Goal: Transaction & Acquisition: Purchase product/service

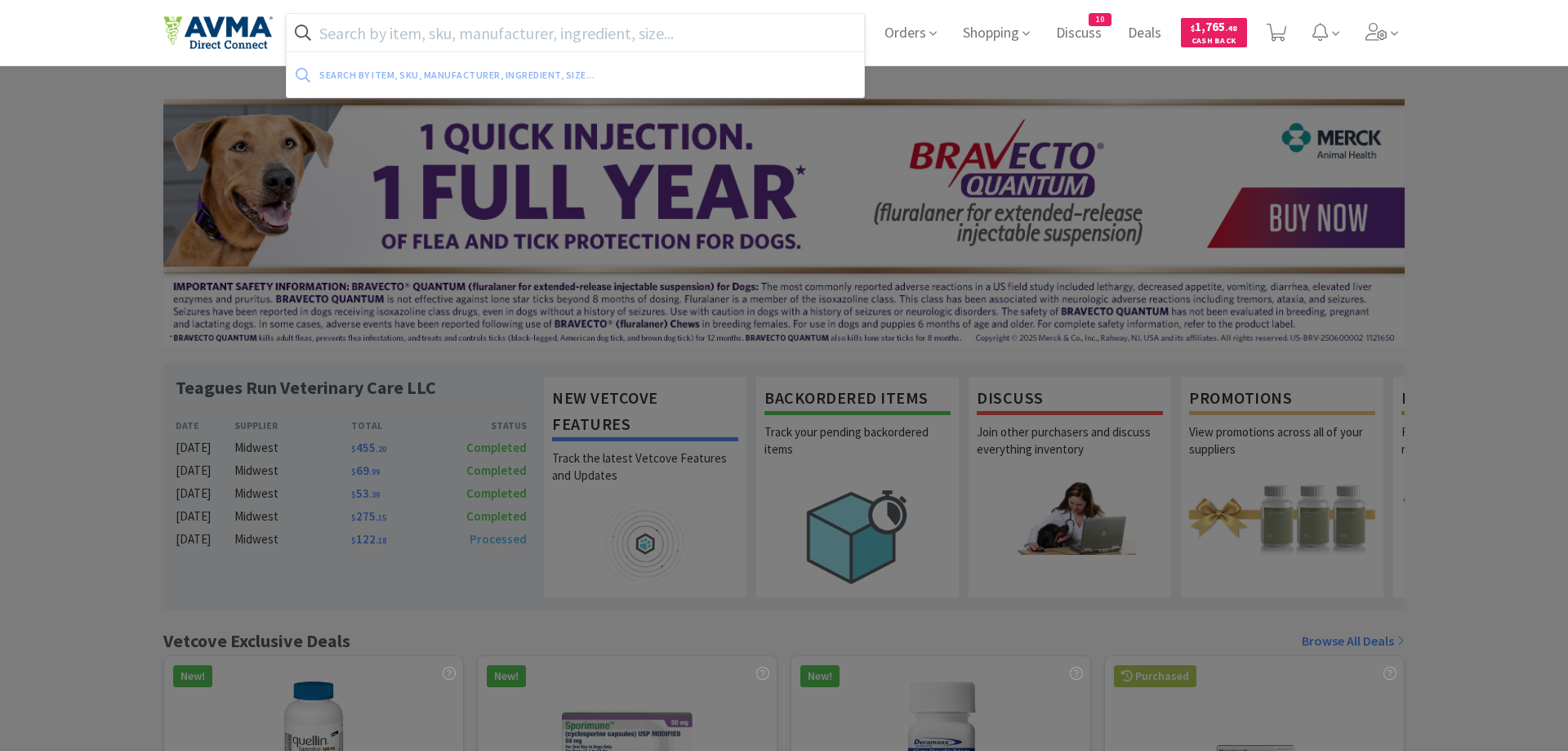
click at [421, 36] on input "text" at bounding box center [575, 33] width 577 height 38
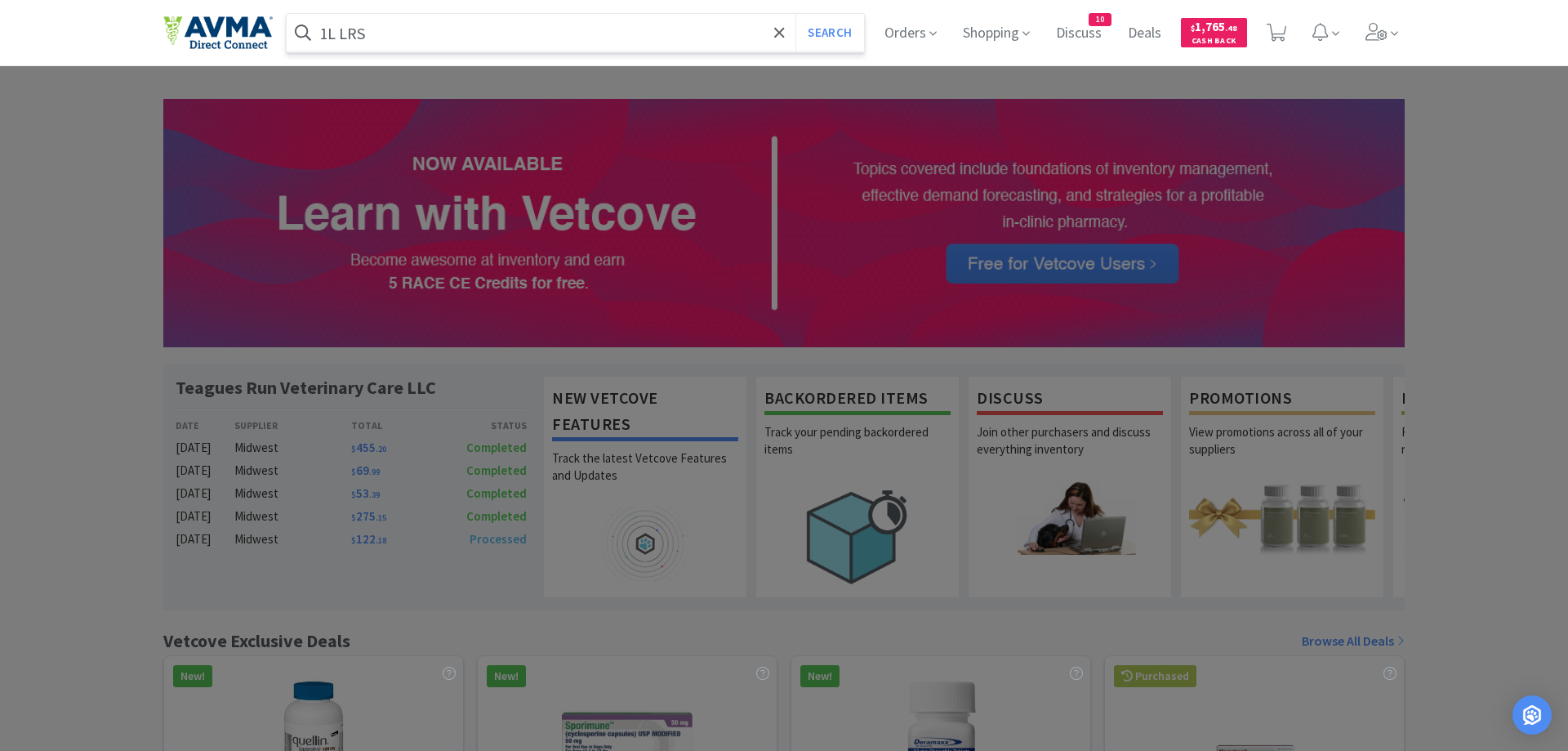
click at [795, 14] on button "Search" at bounding box center [829, 33] width 68 height 38
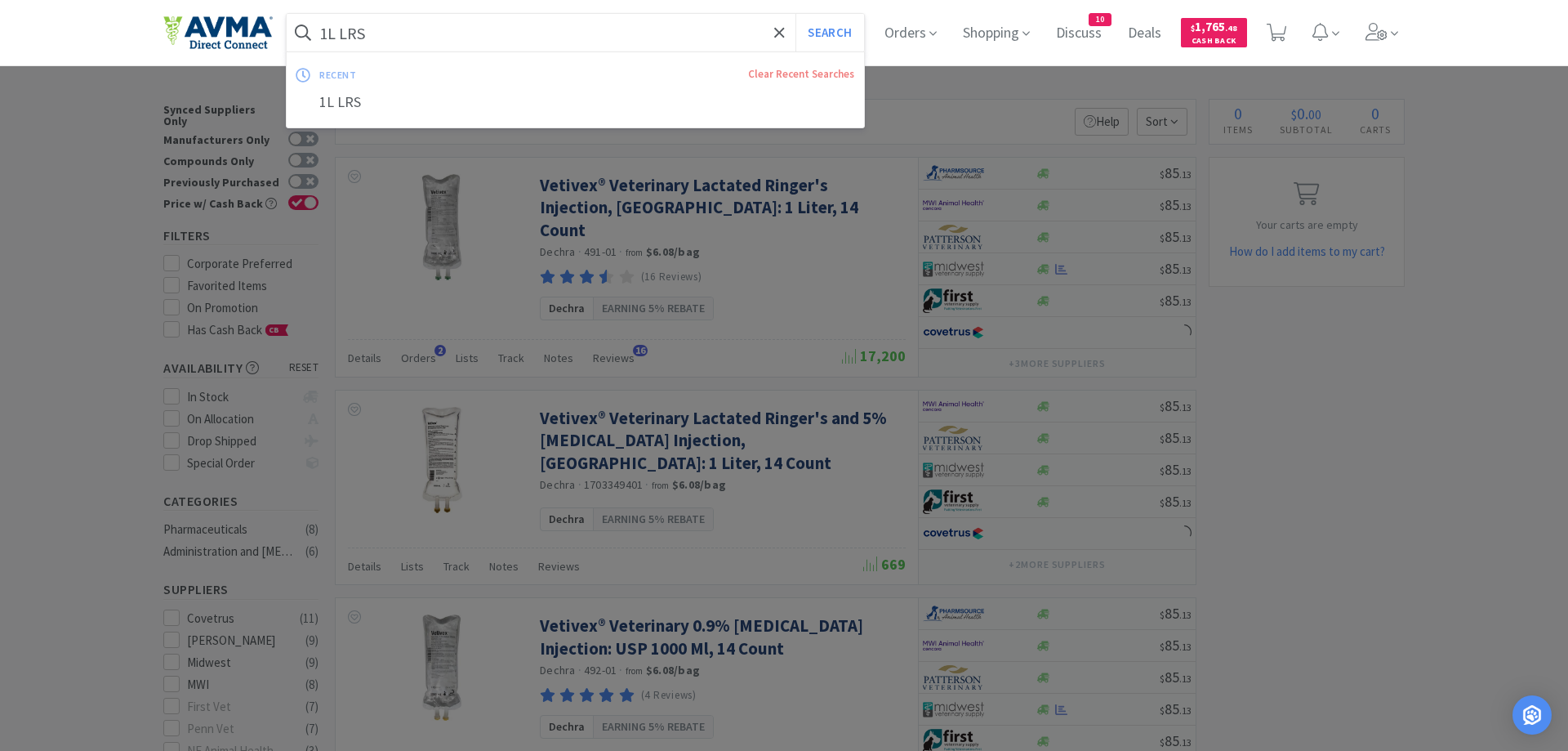
drag, startPoint x: 406, startPoint y: 38, endPoint x: 315, endPoint y: 49, distance: 91.7
click at [315, 49] on input "1L LRS" at bounding box center [575, 33] width 577 height 38
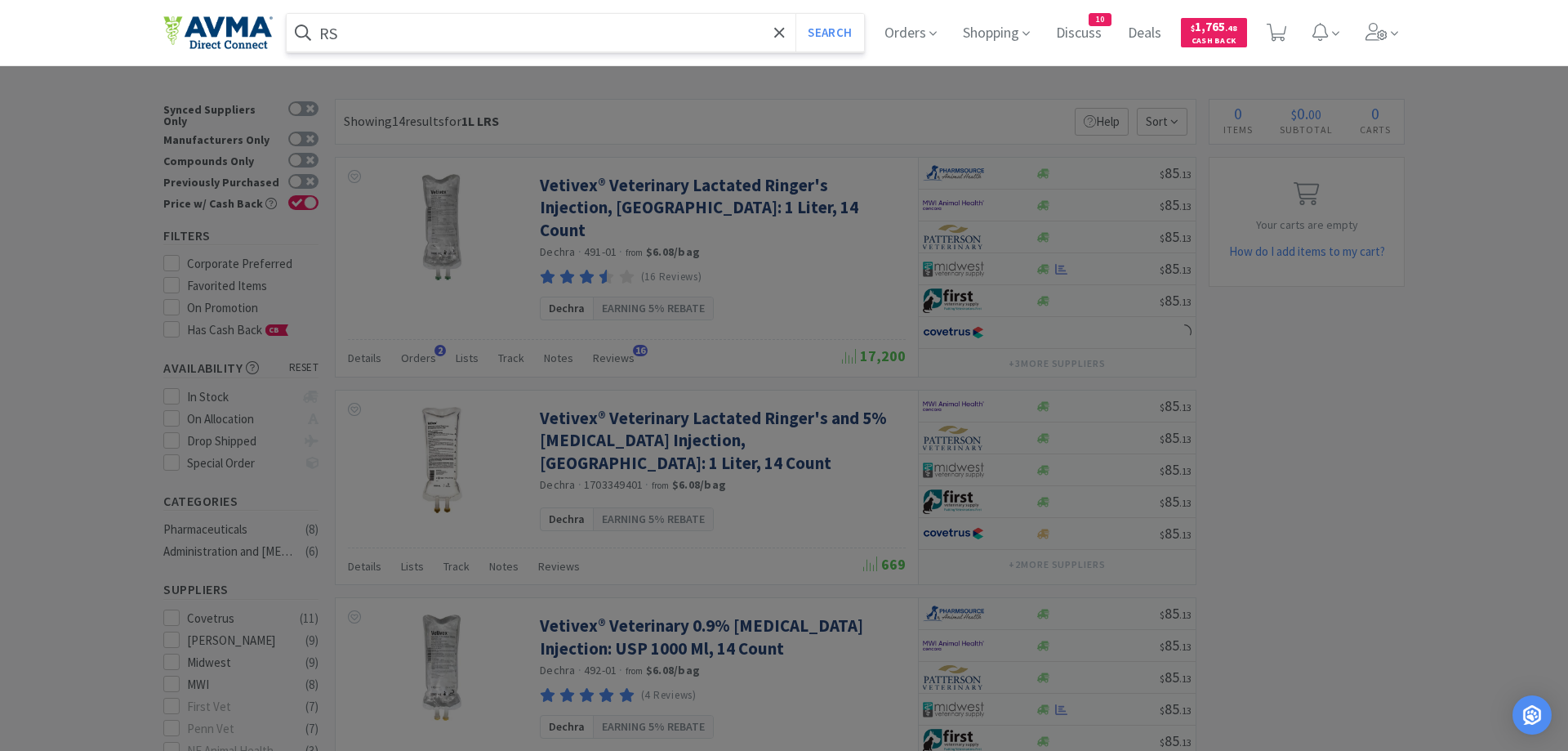
type input "S"
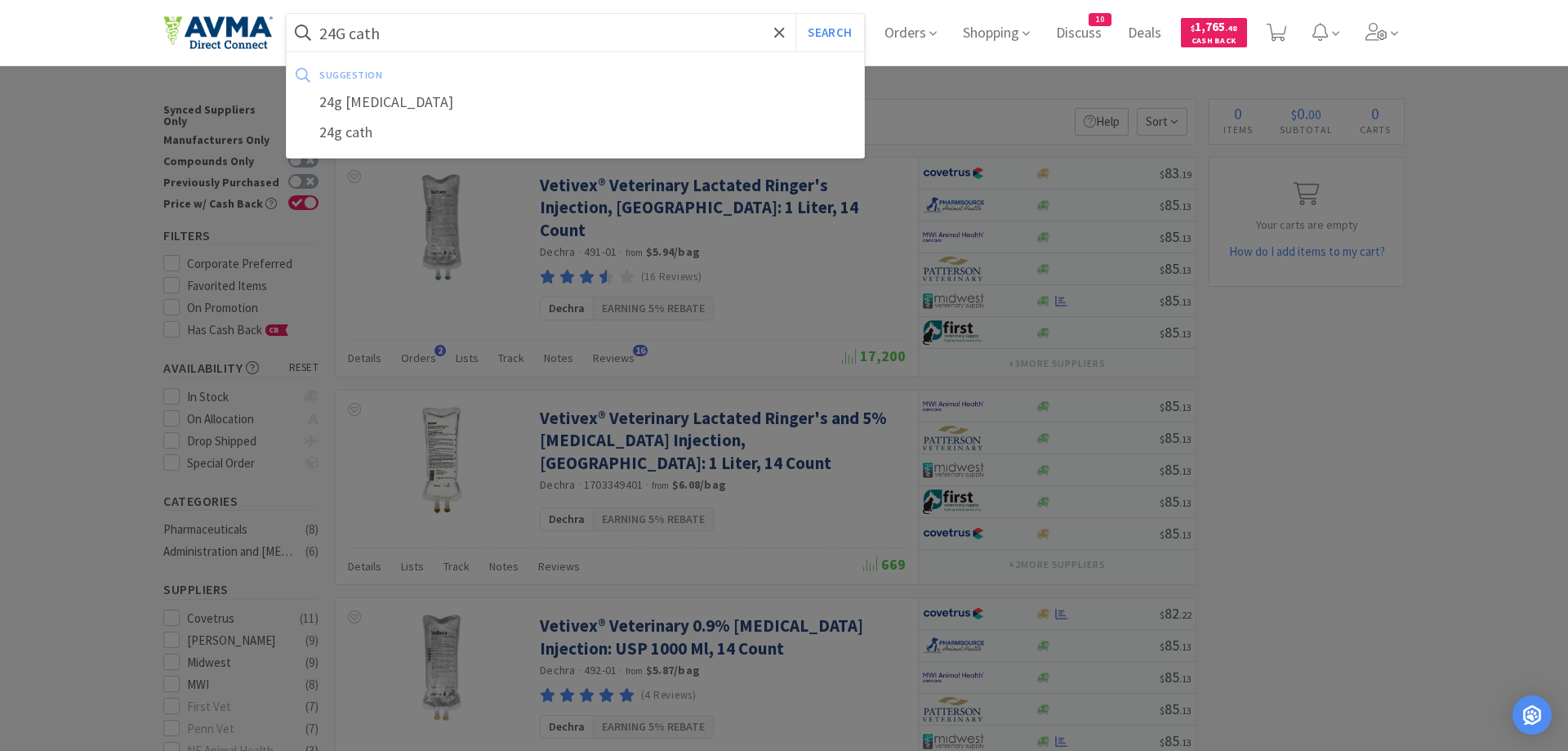
click at [795, 14] on button "Search" at bounding box center [829, 33] width 68 height 38
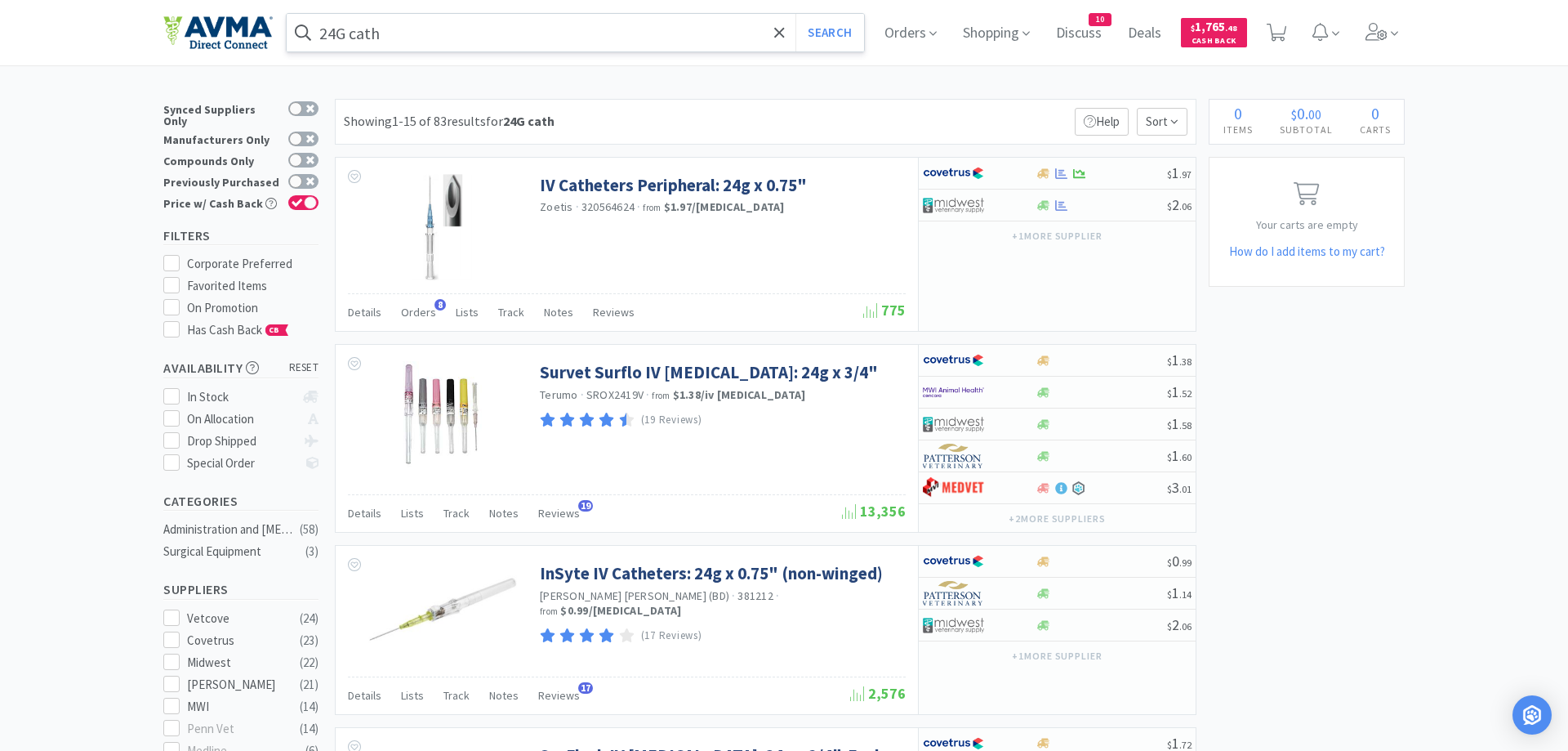
click at [412, 31] on input "24G cath" at bounding box center [575, 33] width 577 height 38
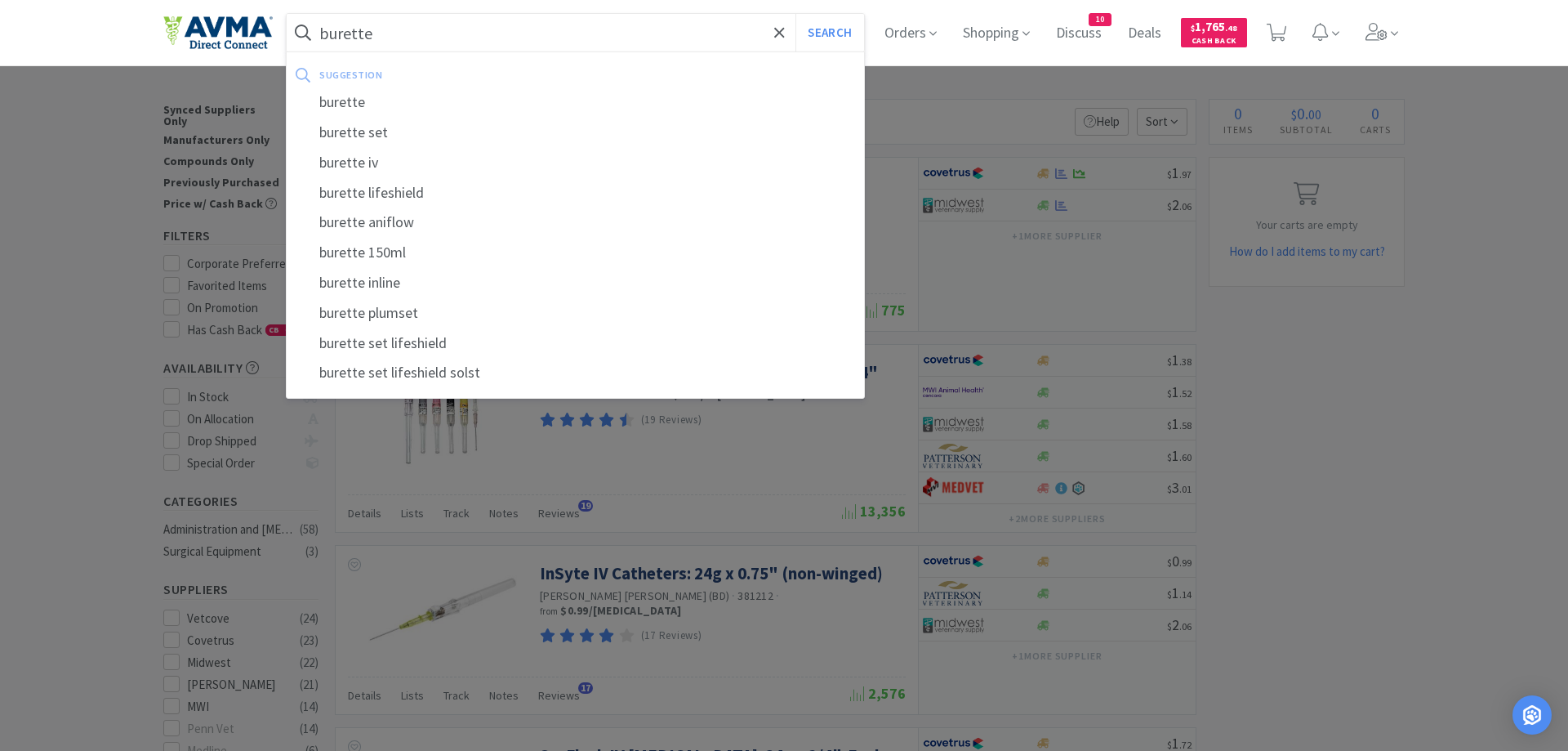
click at [795, 14] on button "Search" at bounding box center [829, 33] width 68 height 38
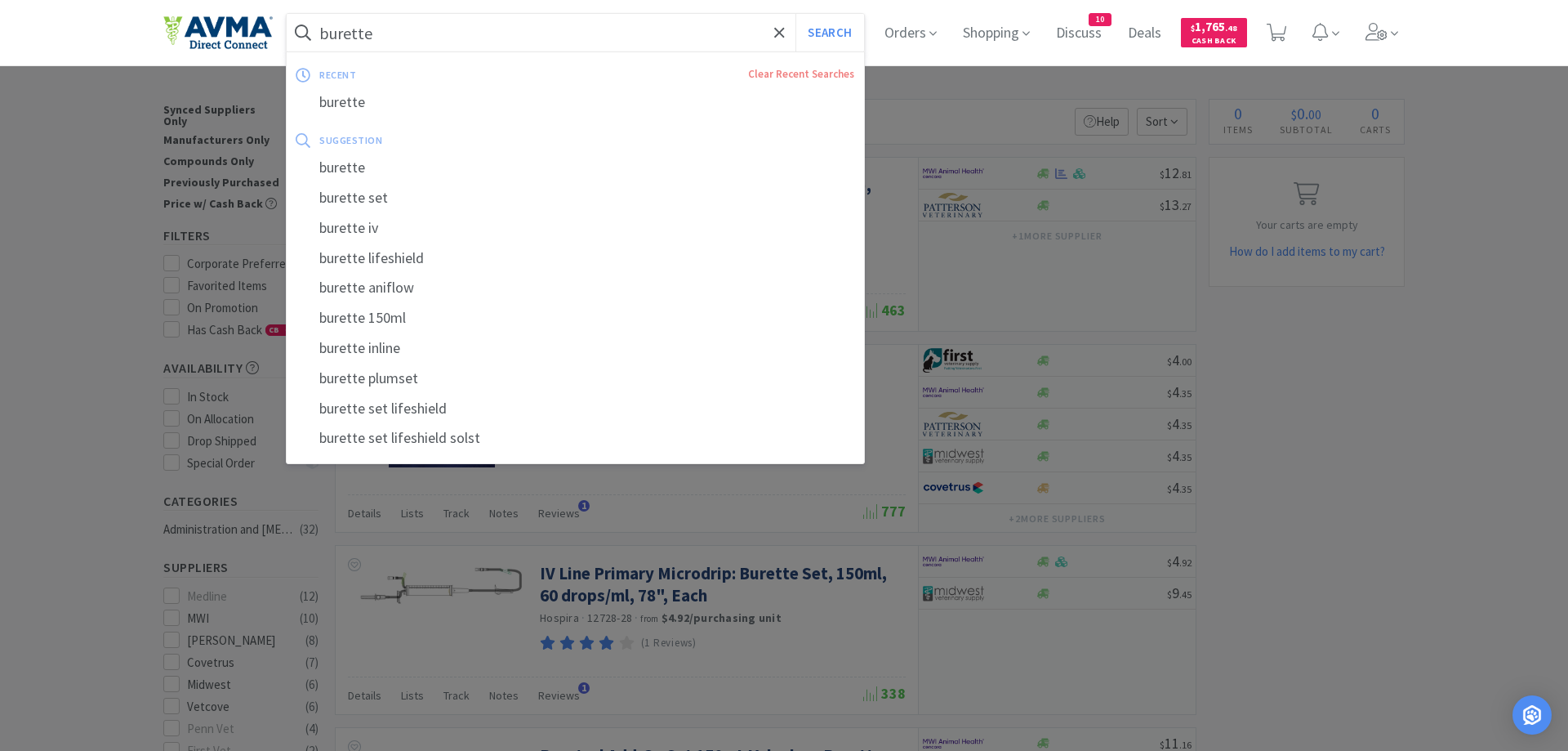
drag, startPoint x: 328, startPoint y: 52, endPoint x: 289, endPoint y: 55, distance: 39.1
click at [289, 52] on input "burette" at bounding box center [575, 33] width 577 height 38
click at [388, 45] on input "burette" at bounding box center [575, 33] width 577 height 38
drag, startPoint x: 368, startPoint y: 39, endPoint x: 315, endPoint y: 47, distance: 53.6
click at [315, 47] on input "burette" at bounding box center [575, 33] width 577 height 38
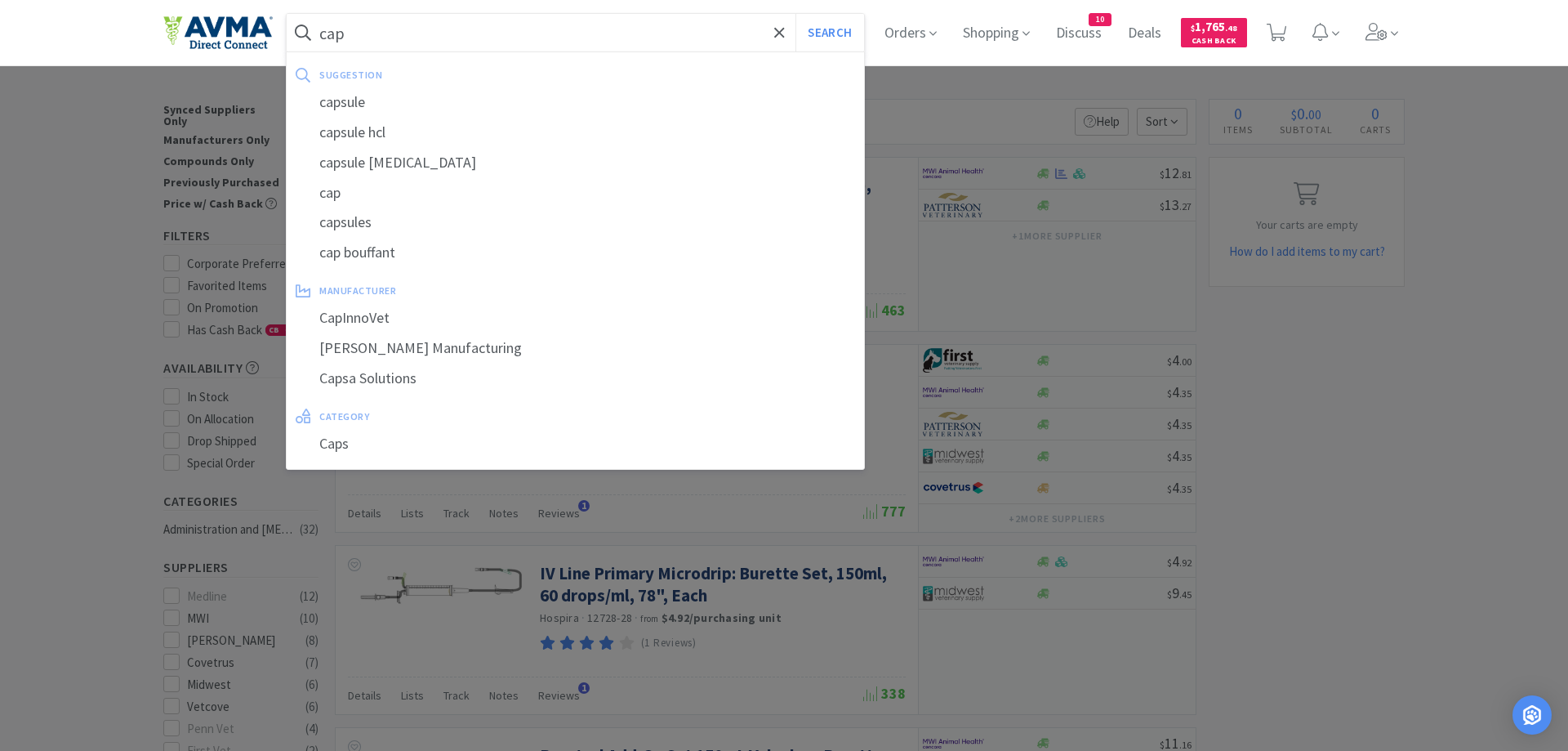
click at [795, 14] on button "Search" at bounding box center [829, 33] width 68 height 38
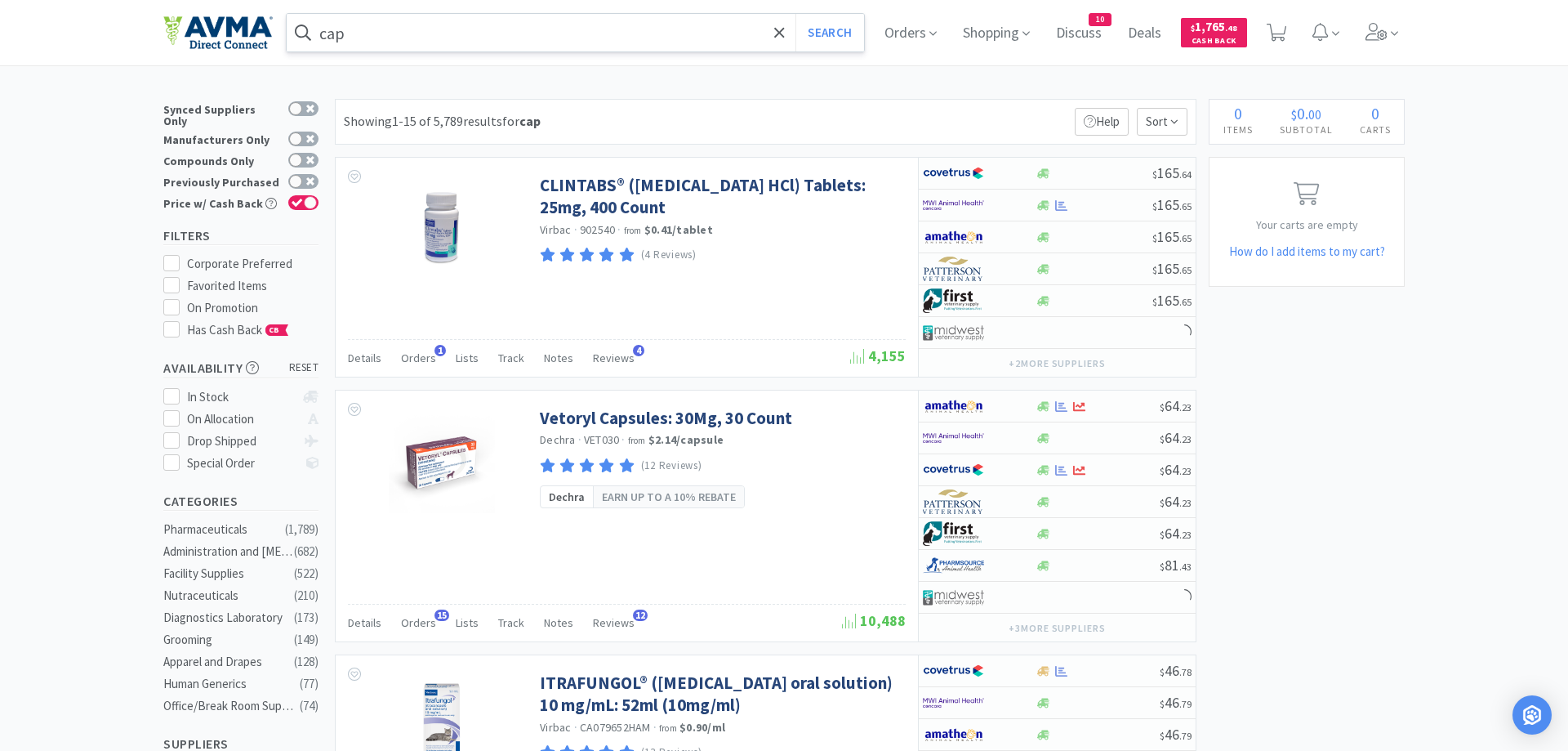
click at [319, 30] on input "cap" at bounding box center [575, 33] width 577 height 38
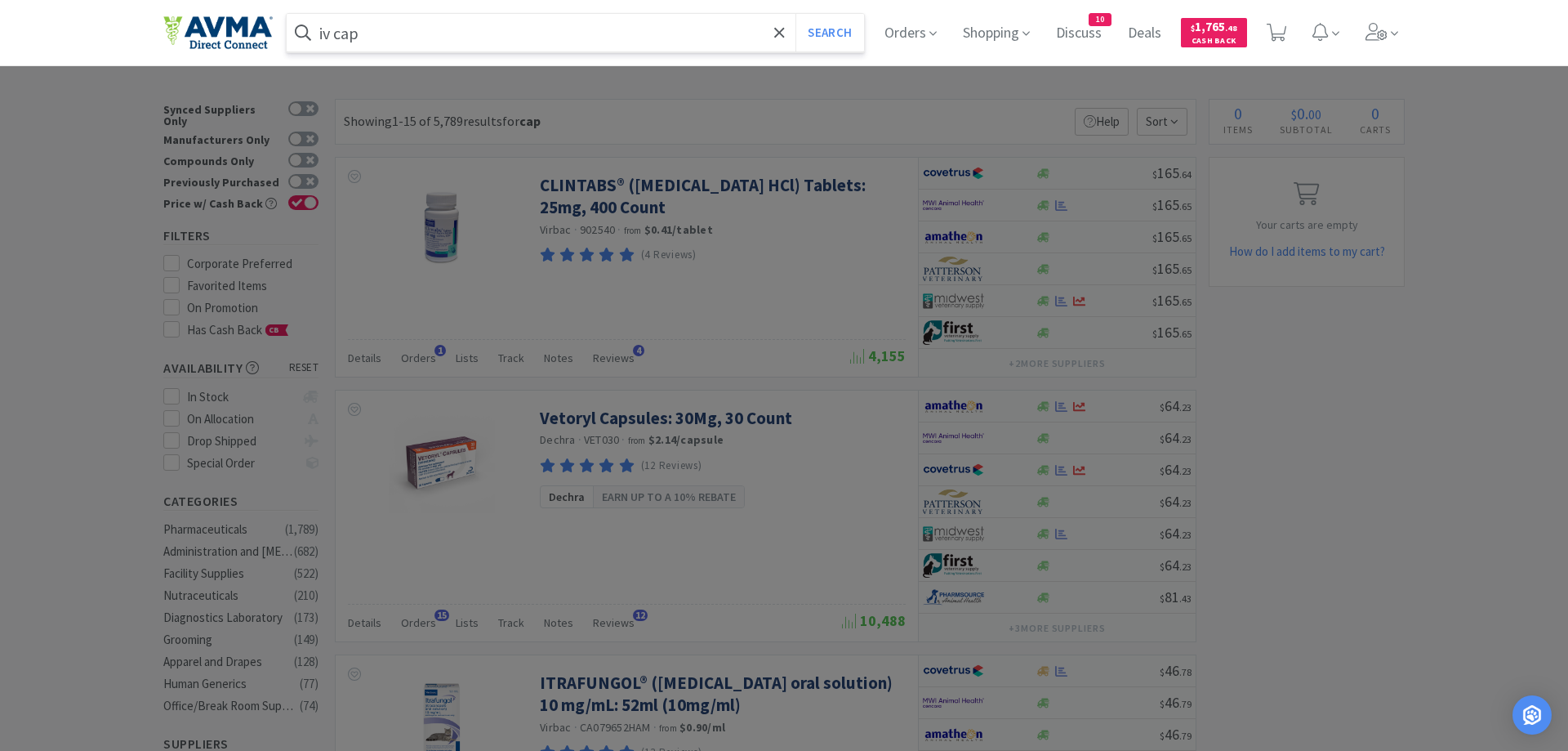
type input "iv cap"
click at [795, 14] on button "Search" at bounding box center [829, 33] width 68 height 38
